Goal: Task Accomplishment & Management: Use online tool/utility

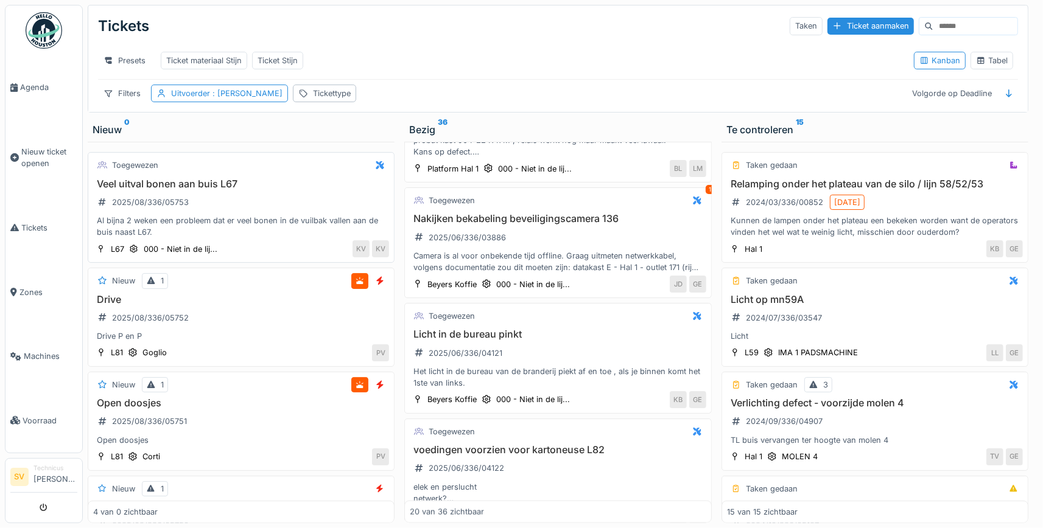
scroll to position [1495, 0]
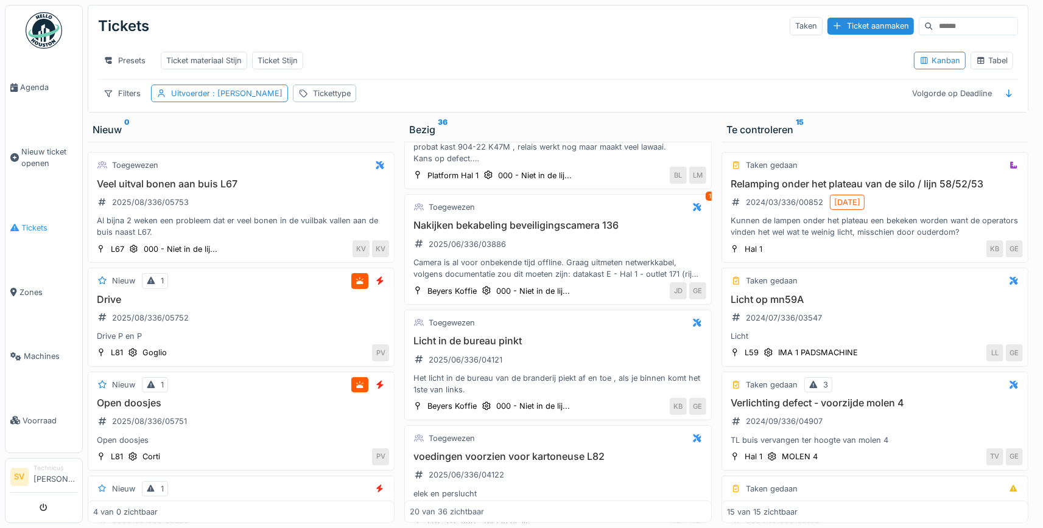
click at [34, 222] on span "Tickets" at bounding box center [49, 228] width 56 height 12
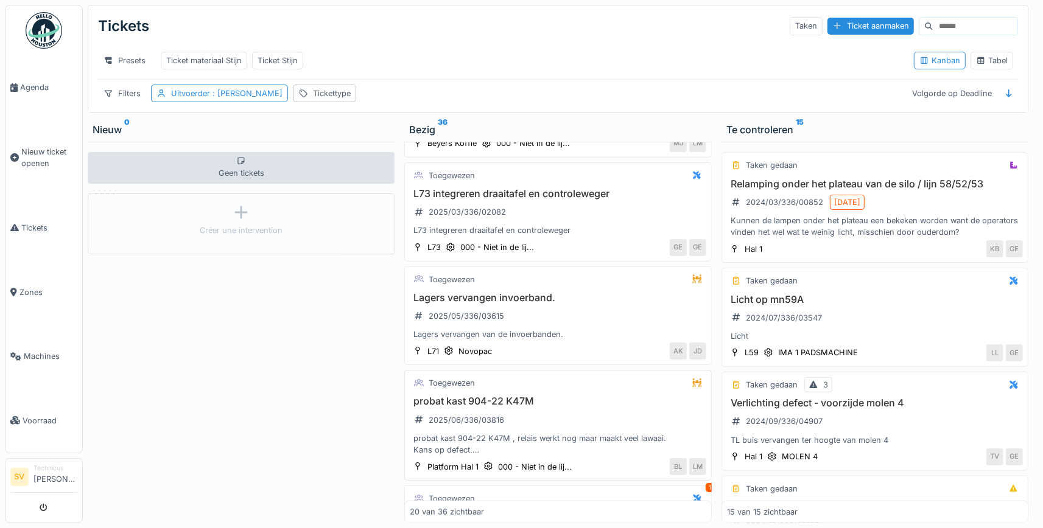
scroll to position [1195, 0]
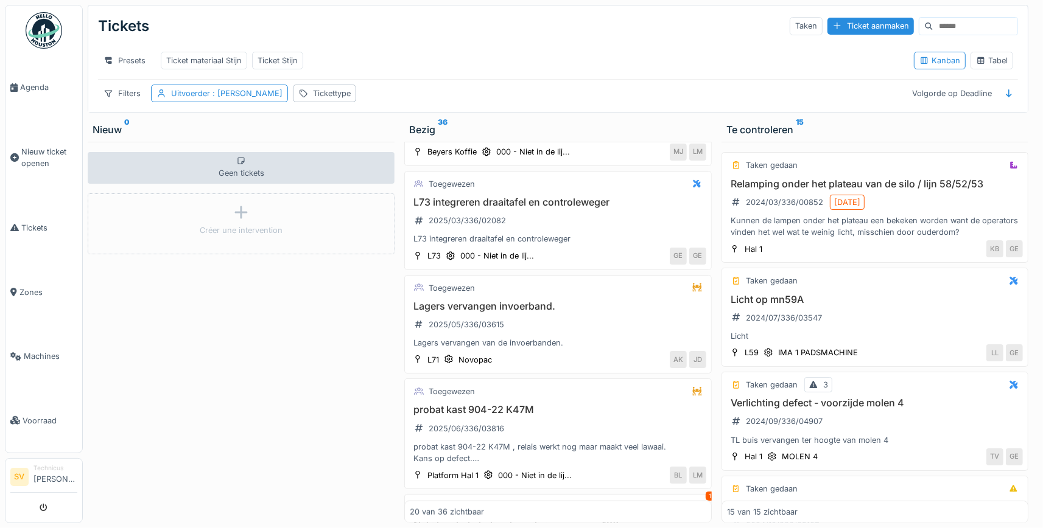
click at [943, 25] on input at bounding box center [975, 26] width 84 height 17
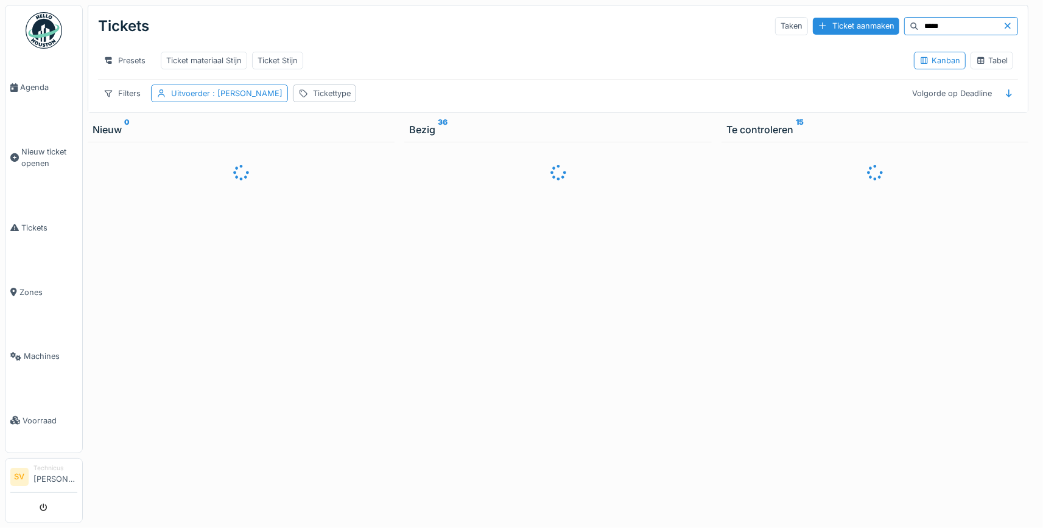
scroll to position [0, 0]
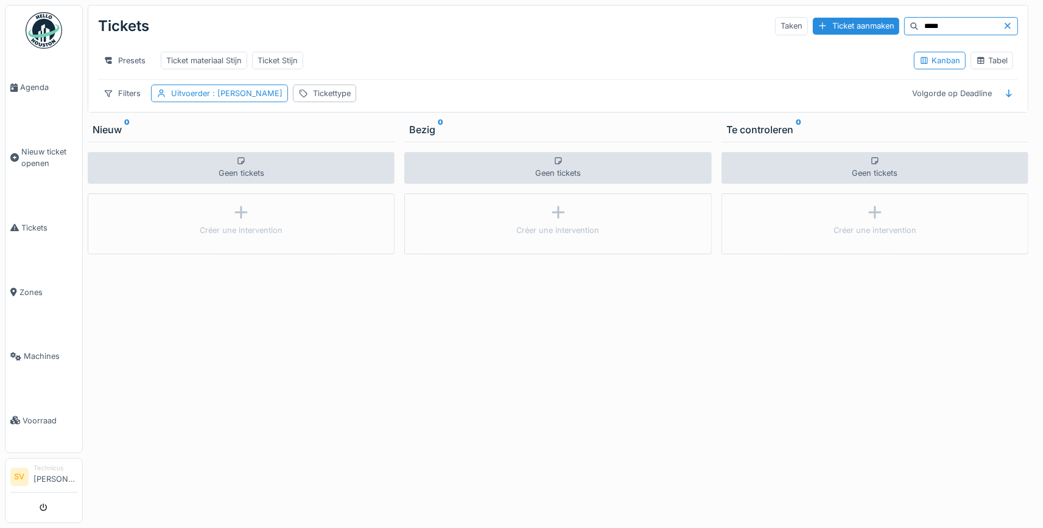
type input "*****"
click at [1006, 22] on div at bounding box center [1010, 26] width 15 height 12
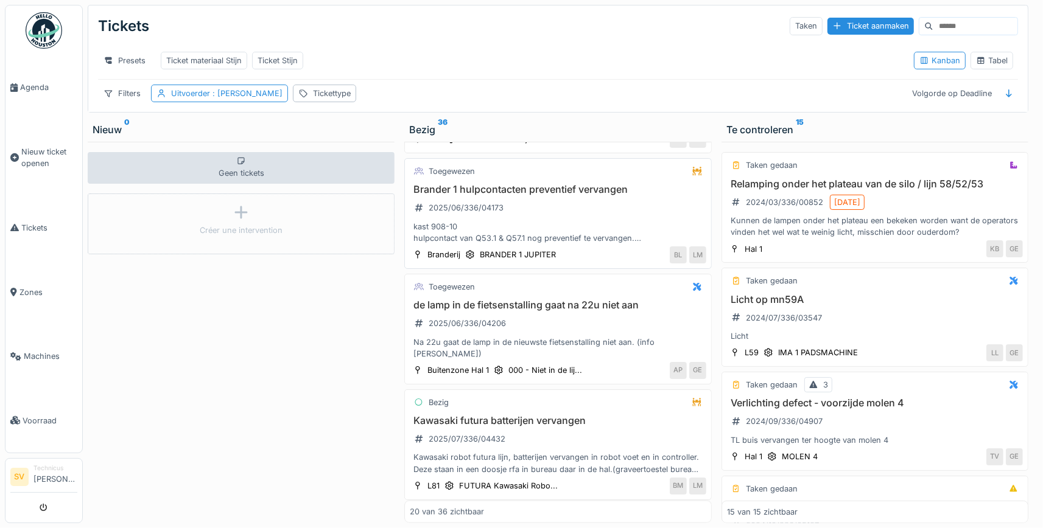
scroll to position [1894, 0]
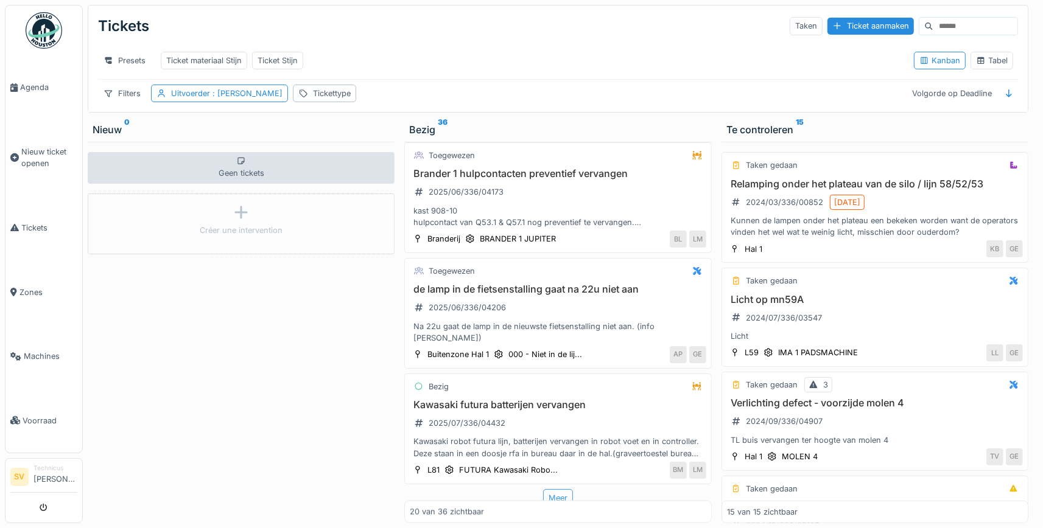
click at [561, 491] on div "Meer" at bounding box center [558, 498] width 30 height 18
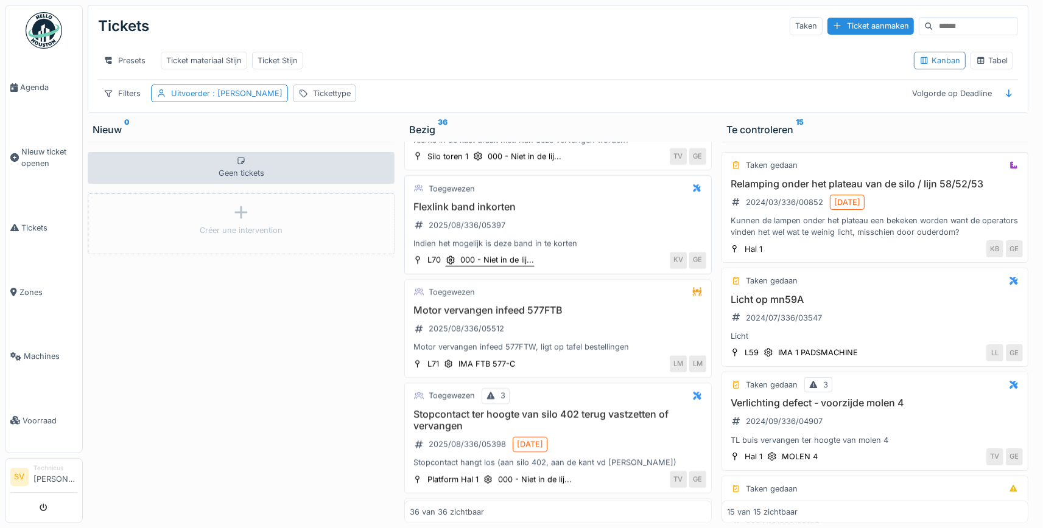
scroll to position [3602, 0]
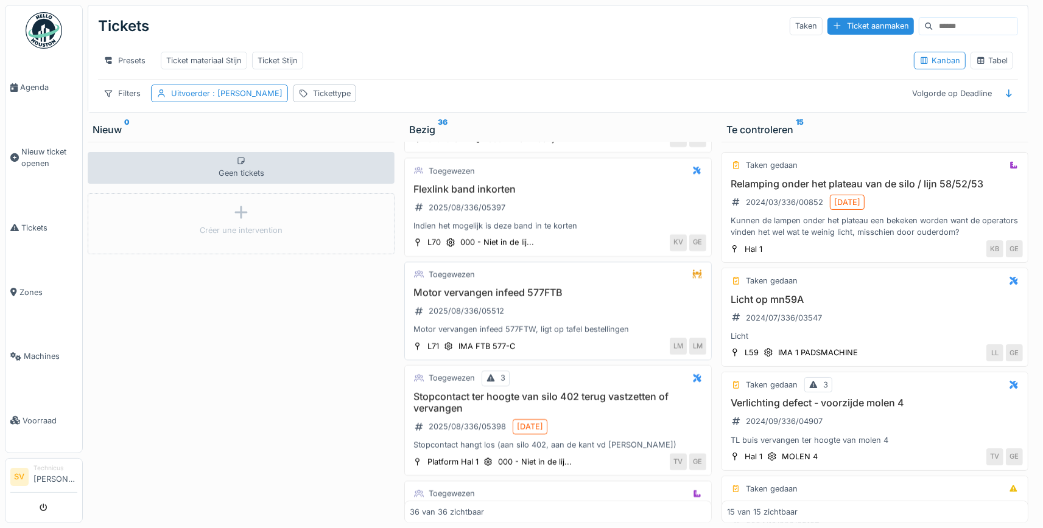
click at [577, 293] on h3 "Motor vervangen infeed 577FTB" at bounding box center [558, 293] width 296 height 12
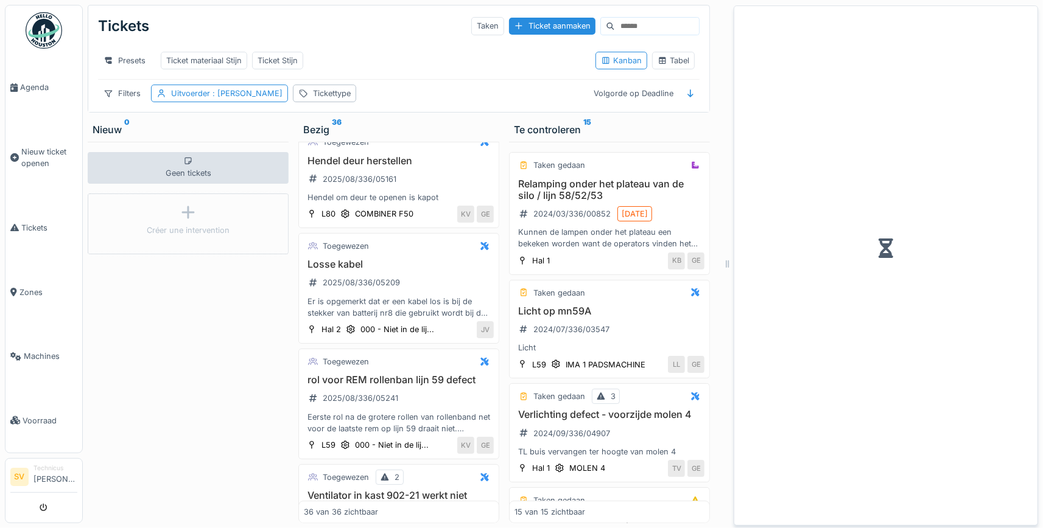
scroll to position [3969, 0]
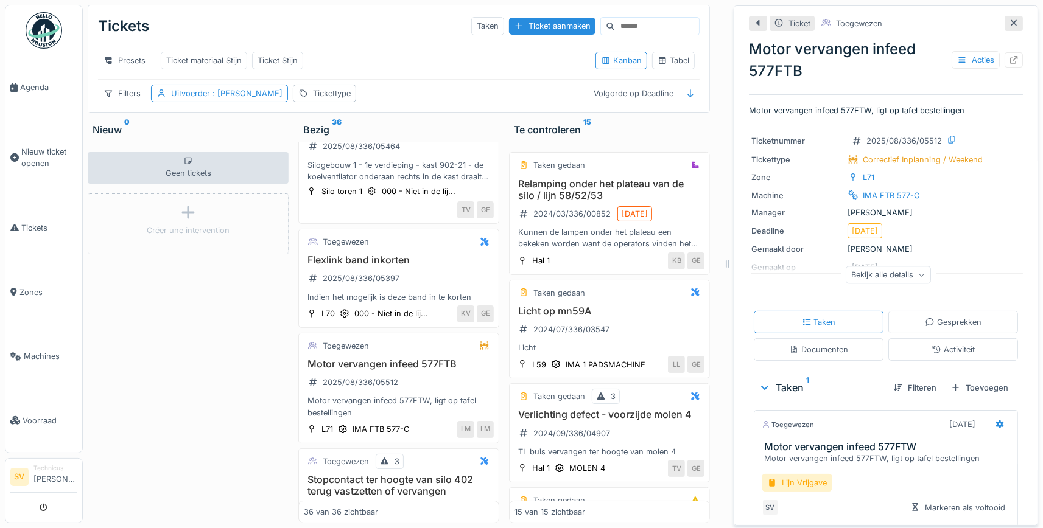
click at [824, 485] on div "Lijn Vrijgave" at bounding box center [797, 483] width 71 height 18
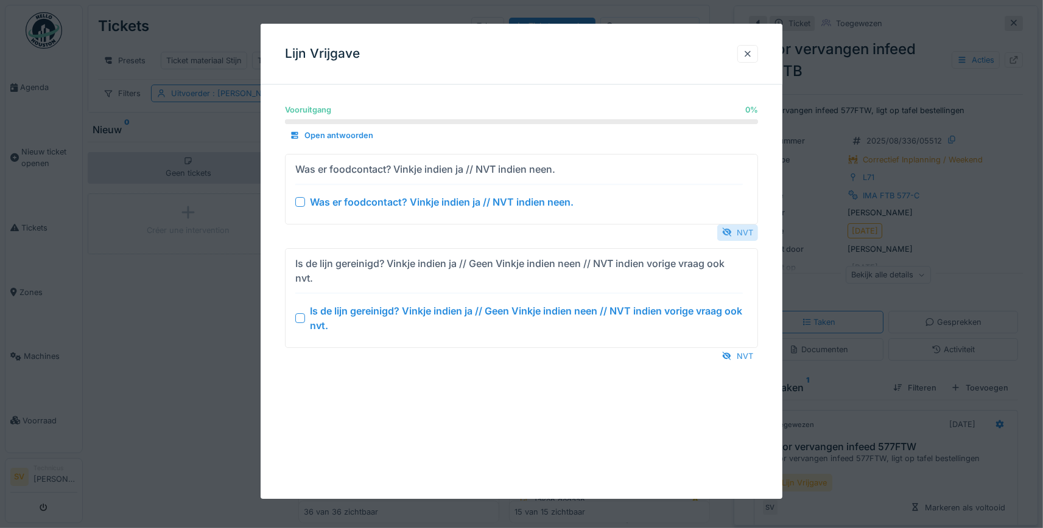
click at [734, 230] on div "NVT" at bounding box center [737, 233] width 41 height 16
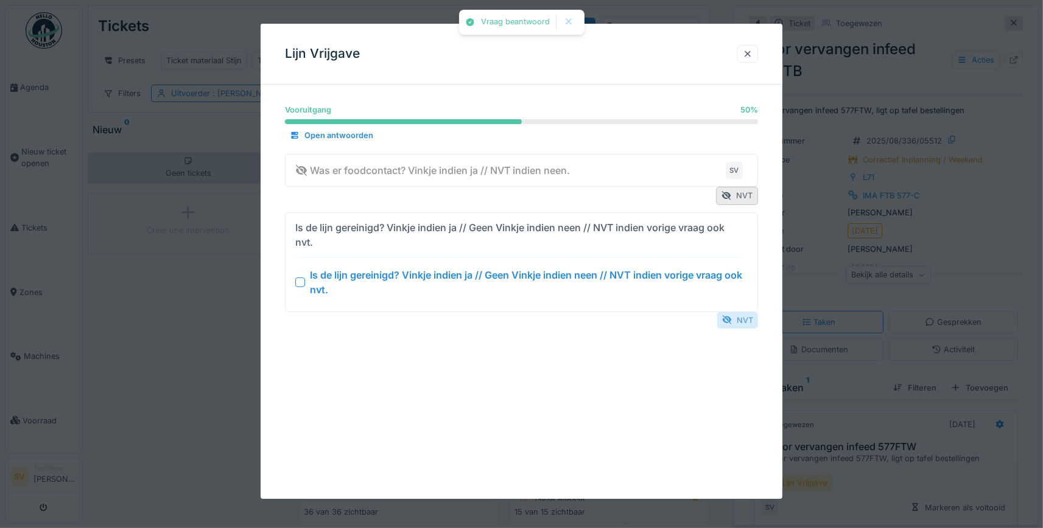
click at [743, 318] on div "NVT" at bounding box center [737, 320] width 41 height 16
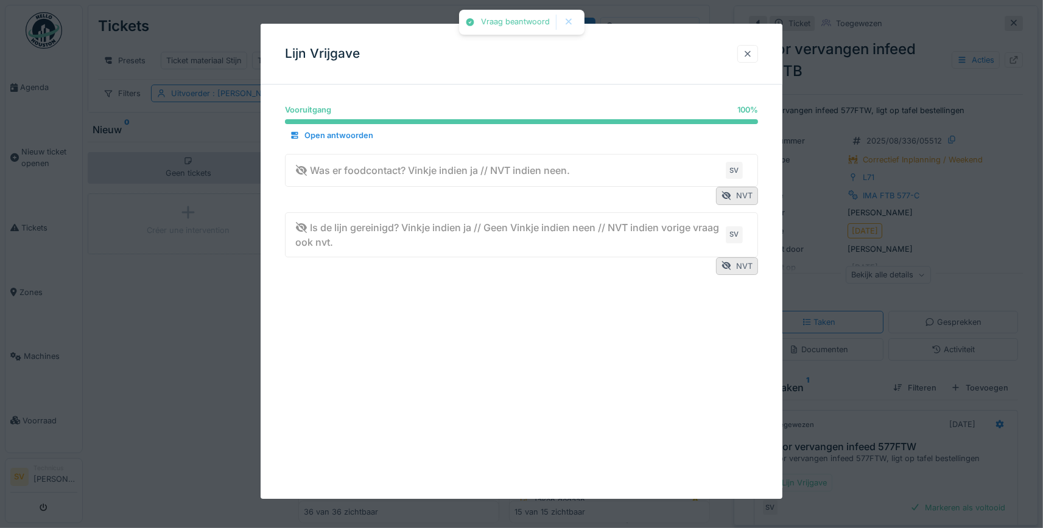
click at [748, 49] on div at bounding box center [748, 54] width 10 height 12
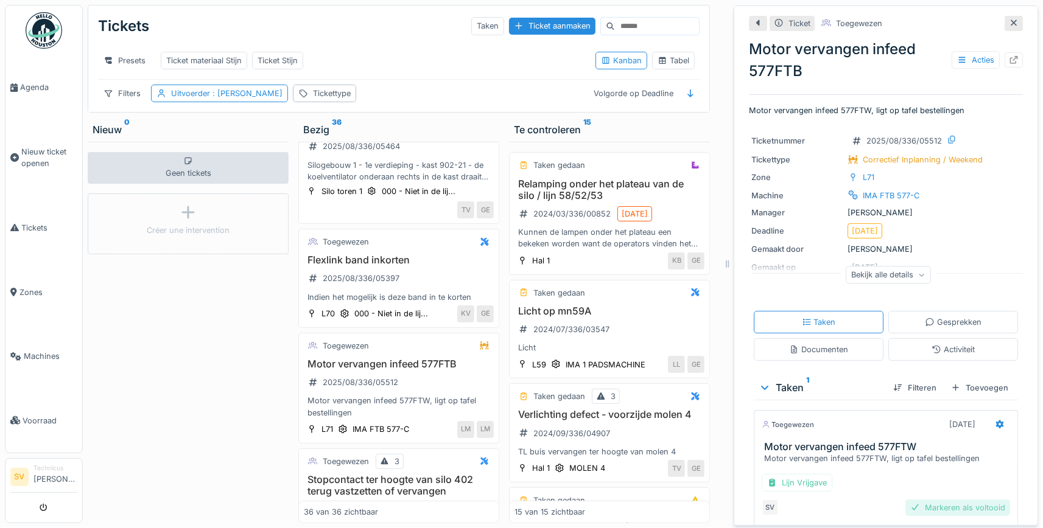
click at [953, 505] on div "Markeren als voltooid" at bounding box center [957, 508] width 105 height 16
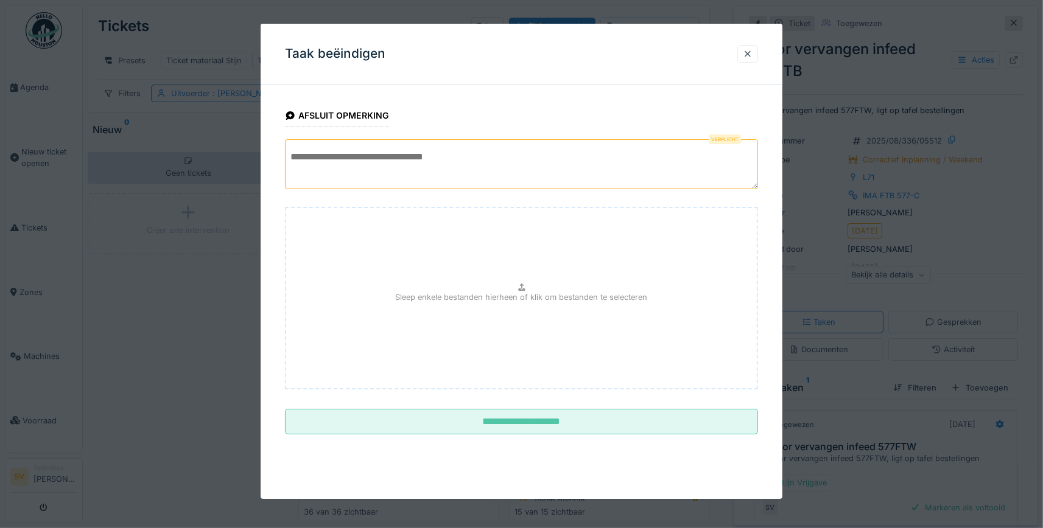
click at [513, 158] on textarea at bounding box center [521, 164] width 473 height 50
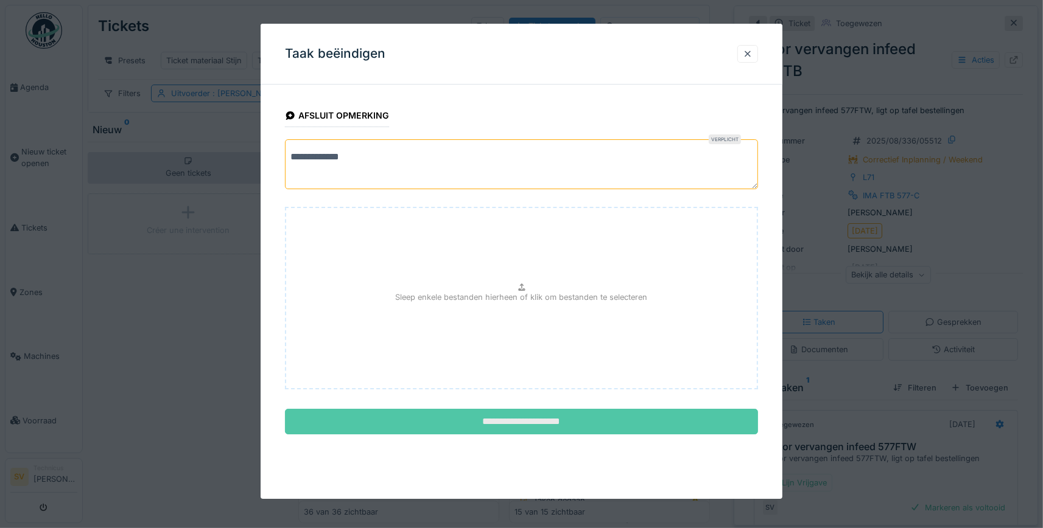
type textarea "**********"
click at [492, 422] on input "**********" at bounding box center [521, 422] width 473 height 26
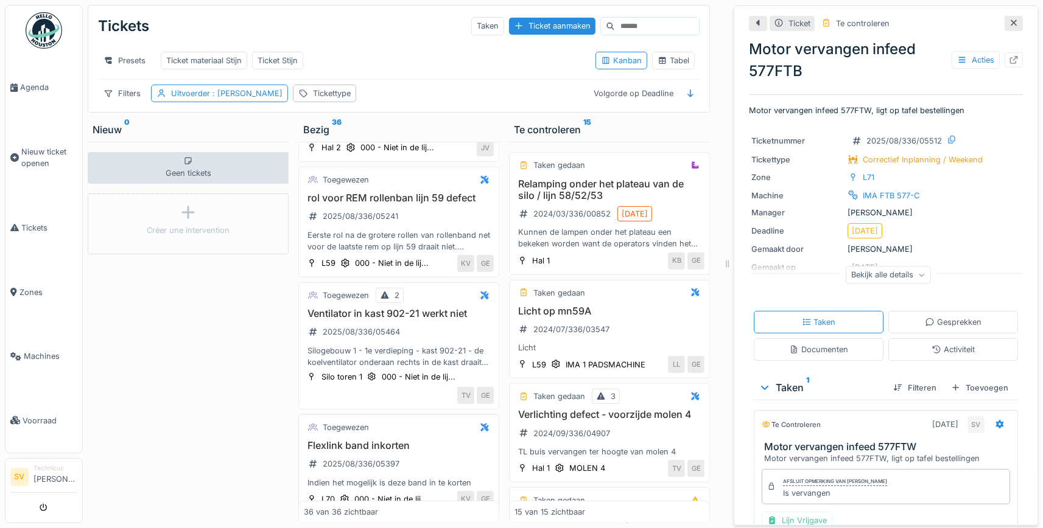
scroll to position [3670, 0]
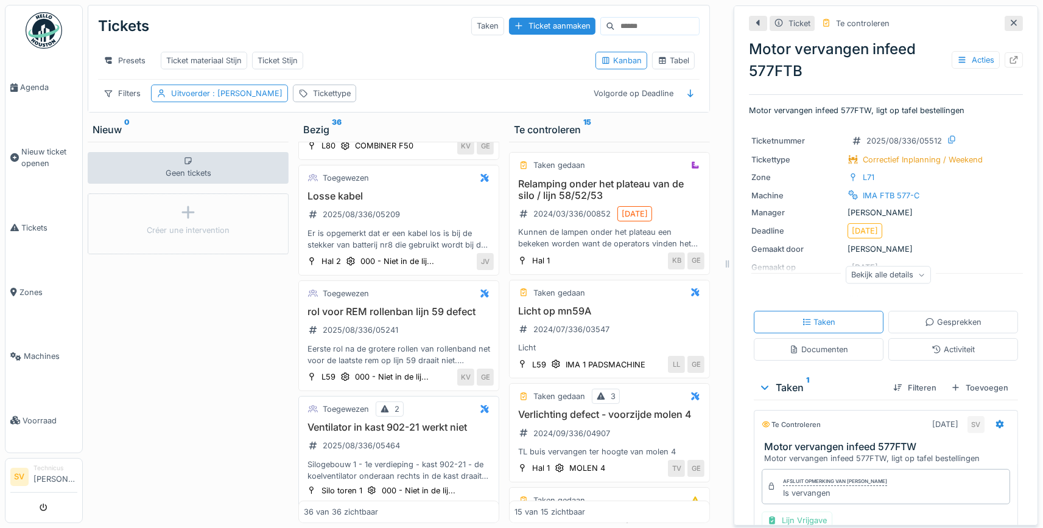
click at [441, 459] on div "Silogebouw 1 - 1e verdieping - kast 902-21 - de koelventilator onderaan rechts …" at bounding box center [399, 470] width 190 height 23
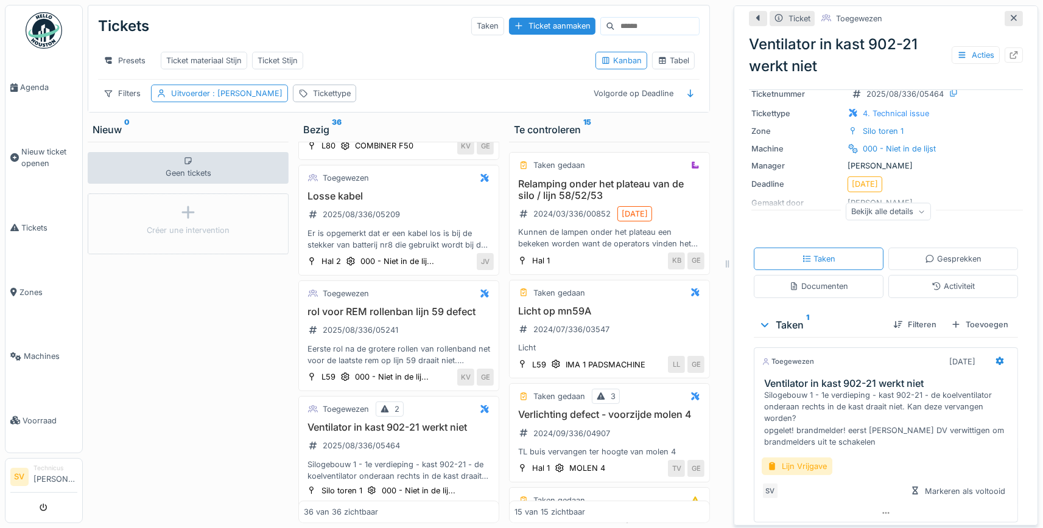
scroll to position [110, 0]
